Goal: Transaction & Acquisition: Book appointment/travel/reservation

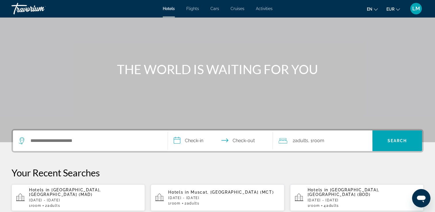
scroll to position [57, 0]
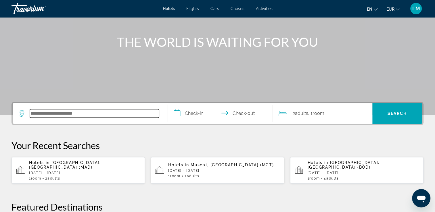
click at [99, 114] on input "Search hotel destination" at bounding box center [94, 113] width 129 height 9
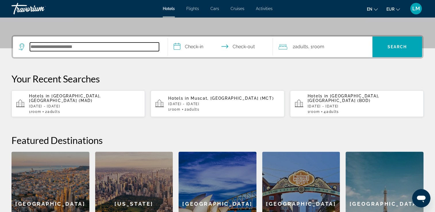
scroll to position [111, 0]
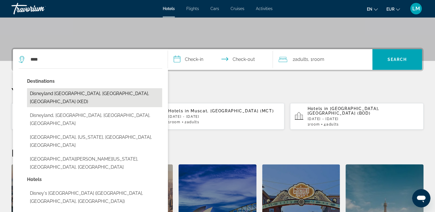
click at [106, 95] on button "Disneyland [GEOGRAPHIC_DATA], [GEOGRAPHIC_DATA], [GEOGRAPHIC_DATA] (XED)" at bounding box center [94, 97] width 135 height 19
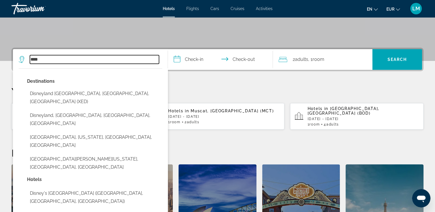
type input "**********"
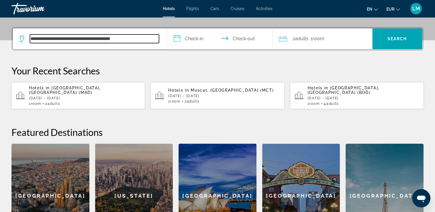
scroll to position [140, 0]
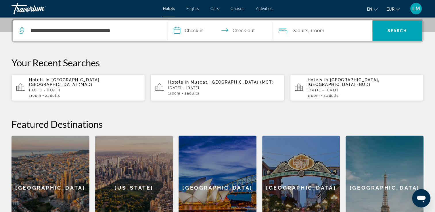
click at [197, 34] on input "**********" at bounding box center [221, 31] width 107 height 22
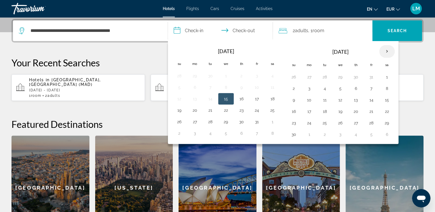
click at [386, 50] on th "Next month" at bounding box center [387, 51] width 16 height 13
click at [196, 111] on button "22" at bounding box center [194, 111] width 9 height 8
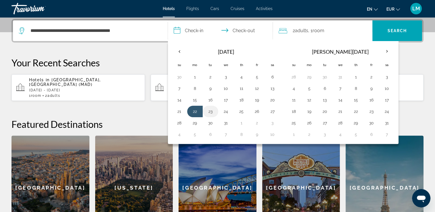
click at [212, 110] on button "23" at bounding box center [210, 111] width 9 height 8
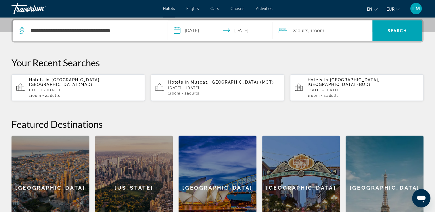
drag, startPoint x: 203, startPoint y: 35, endPoint x: 203, endPoint y: 45, distance: 9.5
click at [203, 35] on input "**********" at bounding box center [221, 31] width 107 height 22
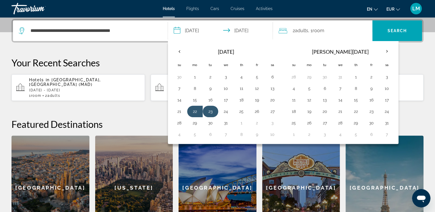
click at [210, 111] on button "23" at bounding box center [210, 111] width 9 height 8
click at [258, 110] on button "26" at bounding box center [256, 111] width 9 height 8
type input "**********"
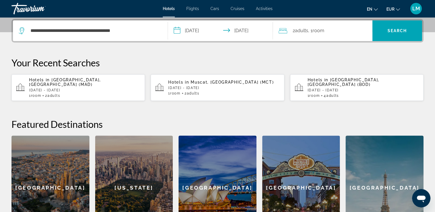
click at [308, 31] on span "Adults" at bounding box center [301, 30] width 13 height 5
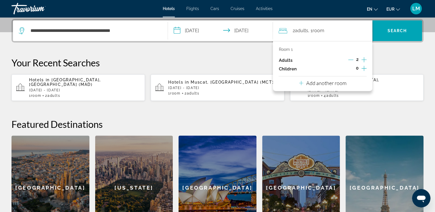
click at [363, 68] on icon "Increment children" at bounding box center [363, 68] width 5 height 5
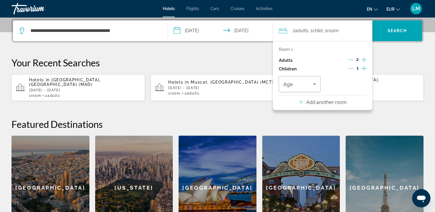
click at [363, 68] on icon "Increment children" at bounding box center [363, 68] width 5 height 5
click at [310, 86] on span "Travelers: 2 adults, 2 children" at bounding box center [298, 84] width 30 height 7
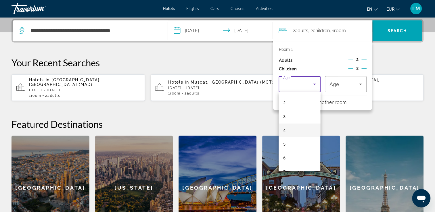
scroll to position [86, 0]
drag, startPoint x: 292, startPoint y: 153, endPoint x: 308, endPoint y: 140, distance: 20.8
click at [292, 151] on mat-option "10" at bounding box center [299, 153] width 42 height 14
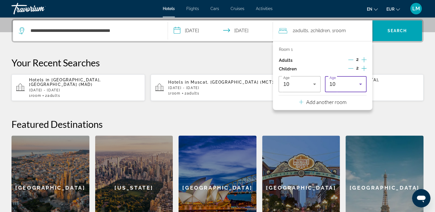
click at [349, 83] on div "10" at bounding box center [344, 84] width 30 height 7
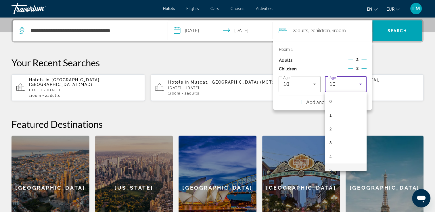
scroll to position [75, 0]
click at [344, 163] on mat-option "10" at bounding box center [346, 165] width 42 height 14
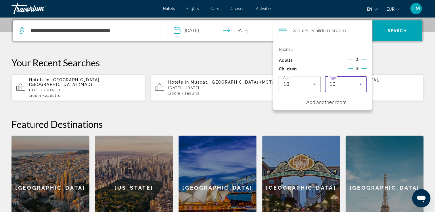
drag, startPoint x: 405, startPoint y: 59, endPoint x: 402, endPoint y: 57, distance: 3.5
click at [403, 58] on p "Your Recent Searches" at bounding box center [217, 62] width 412 height 11
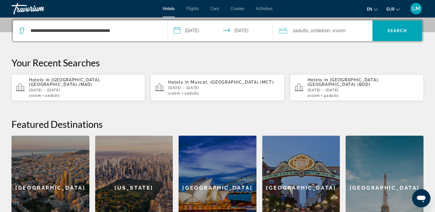
click at [339, 35] on div "2 Adult Adults , 2 Child Children , 1 Room rooms" at bounding box center [325, 30] width 94 height 21
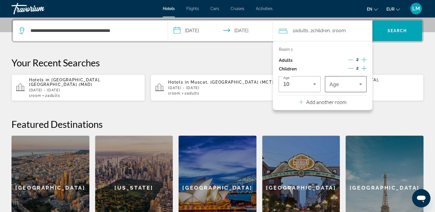
click at [341, 84] on span "Travelers: 2 adults, 2 children" at bounding box center [344, 84] width 30 height 7
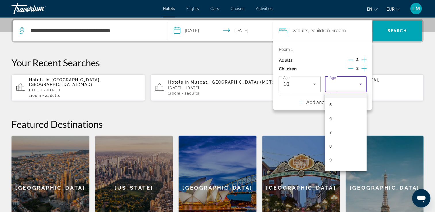
scroll to position [86, 0]
click at [342, 152] on mat-option "10" at bounding box center [346, 153] width 42 height 14
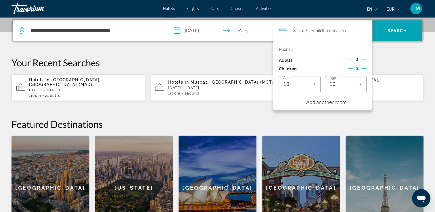
click at [395, 61] on p "Your Recent Searches" at bounding box center [217, 62] width 412 height 11
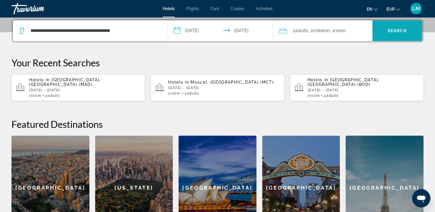
click at [399, 30] on span "Search" at bounding box center [397, 30] width 20 height 5
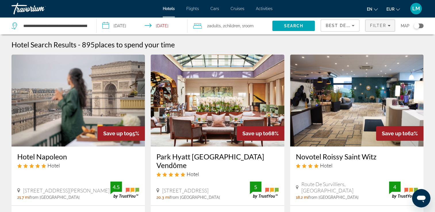
click at [386, 23] on span "Filters" at bounding box center [379, 26] width 29 height 14
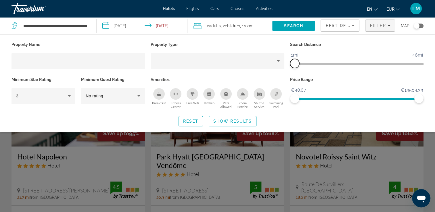
drag, startPoint x: 374, startPoint y: 66, endPoint x: 295, endPoint y: 68, distance: 79.0
click at [295, 68] on span "ngx-slider" at bounding box center [294, 63] width 9 height 9
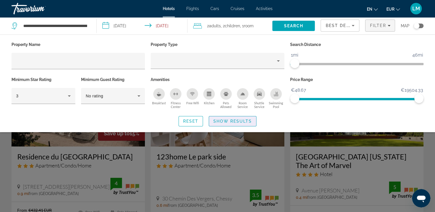
click at [243, 122] on span "Show Results" at bounding box center [232, 121] width 39 height 5
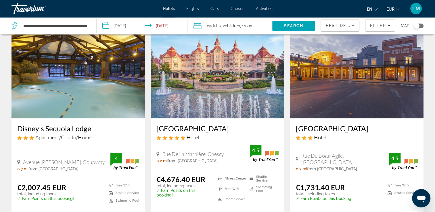
scroll to position [259, 0]
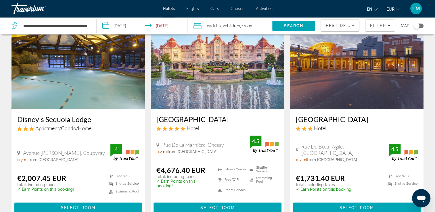
click at [337, 62] on img "Main content" at bounding box center [356, 63] width 133 height 92
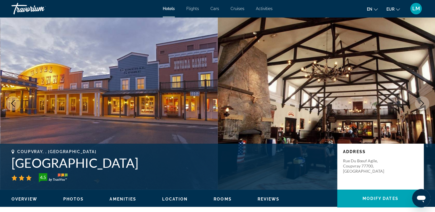
click at [422, 105] on icon "Next image" at bounding box center [421, 103] width 7 height 7
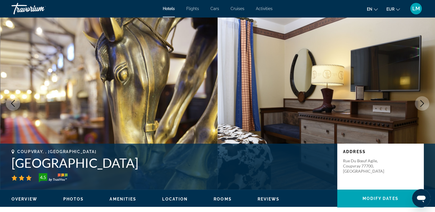
click at [14, 104] on icon "Previous image" at bounding box center [12, 103] width 7 height 7
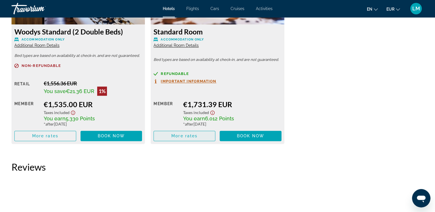
scroll to position [862, 0]
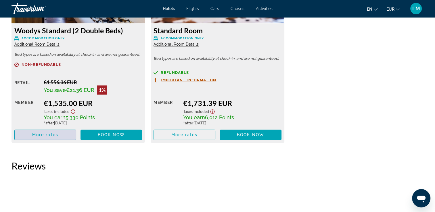
click at [45, 137] on span "Main content" at bounding box center [45, 135] width 61 height 14
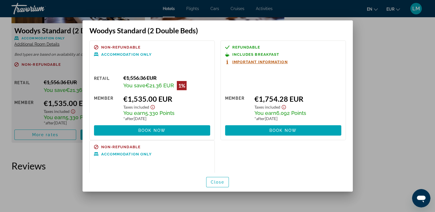
click at [403, 87] on div at bounding box center [217, 106] width 435 height 212
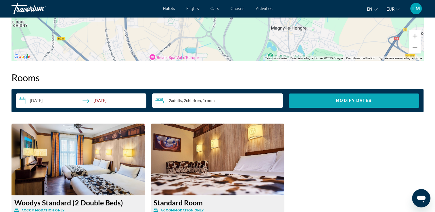
scroll to position [690, 0]
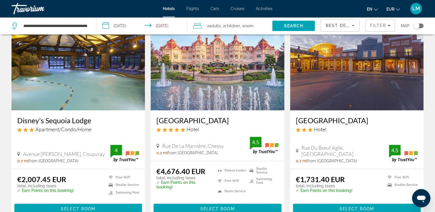
scroll to position [259, 0]
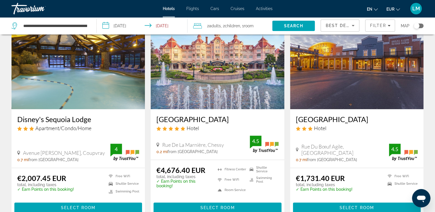
click at [209, 66] on img "Main content" at bounding box center [217, 63] width 133 height 92
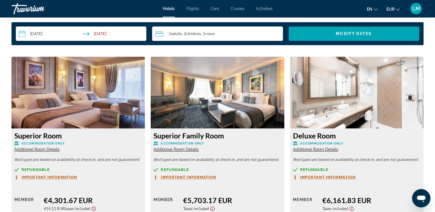
scroll to position [747, 0]
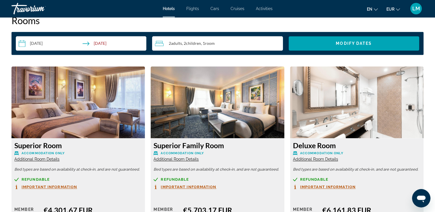
click at [41, 43] on input "**********" at bounding box center [82, 44] width 133 height 16
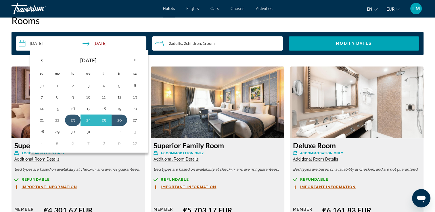
click at [70, 119] on button "23" at bounding box center [72, 120] width 9 height 8
click at [103, 122] on button "25" at bounding box center [103, 120] width 9 height 8
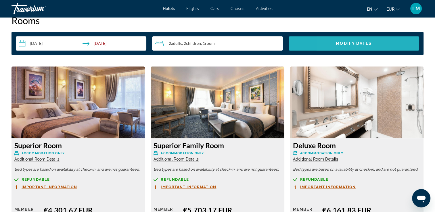
click at [331, 48] on span "Search widget" at bounding box center [353, 43] width 130 height 14
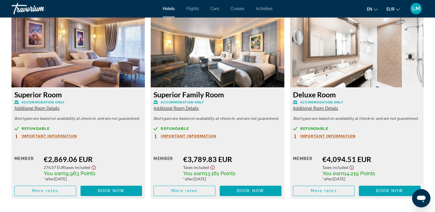
scroll to position [805, 0]
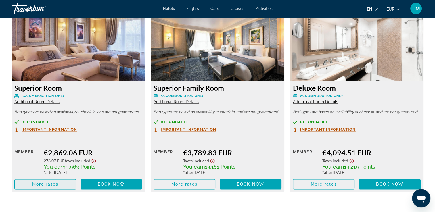
click at [39, 187] on span "Main content" at bounding box center [45, 184] width 61 height 14
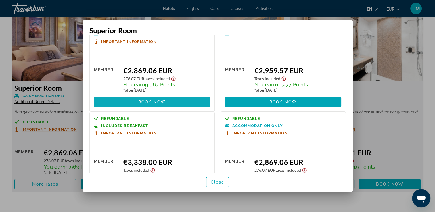
scroll to position [57, 0]
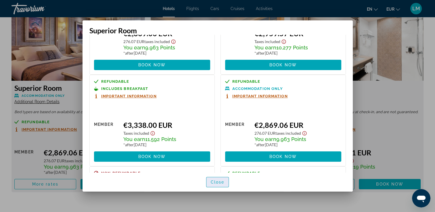
click at [216, 183] on span "Close" at bounding box center [218, 182] width 14 height 5
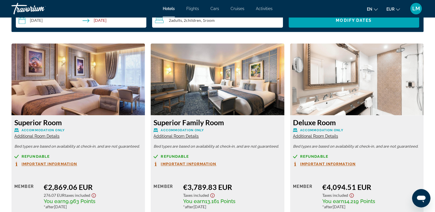
scroll to position [718, 0]
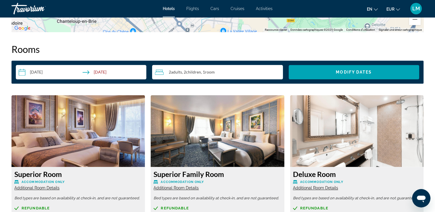
click at [39, 72] on input "**********" at bounding box center [82, 73] width 133 height 16
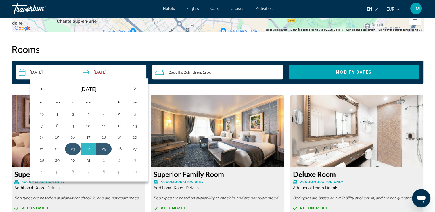
click at [71, 146] on button "23" at bounding box center [72, 149] width 9 height 8
click at [117, 149] on button "26" at bounding box center [119, 149] width 9 height 8
type input "**********"
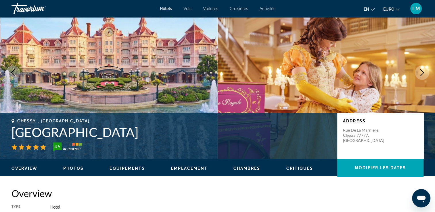
scroll to position [0, 0]
